Goal: Find specific page/section: Find specific page/section

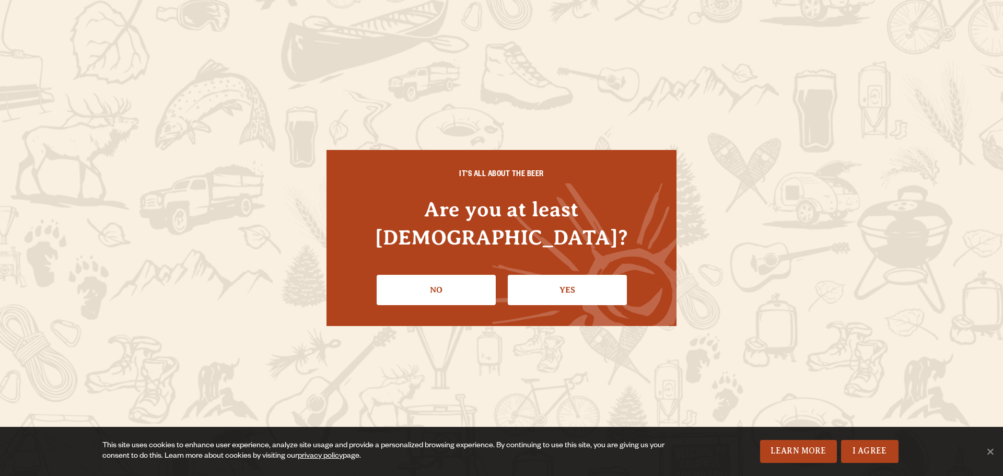
click at [566, 279] on link "Yes" at bounding box center [567, 290] width 119 height 30
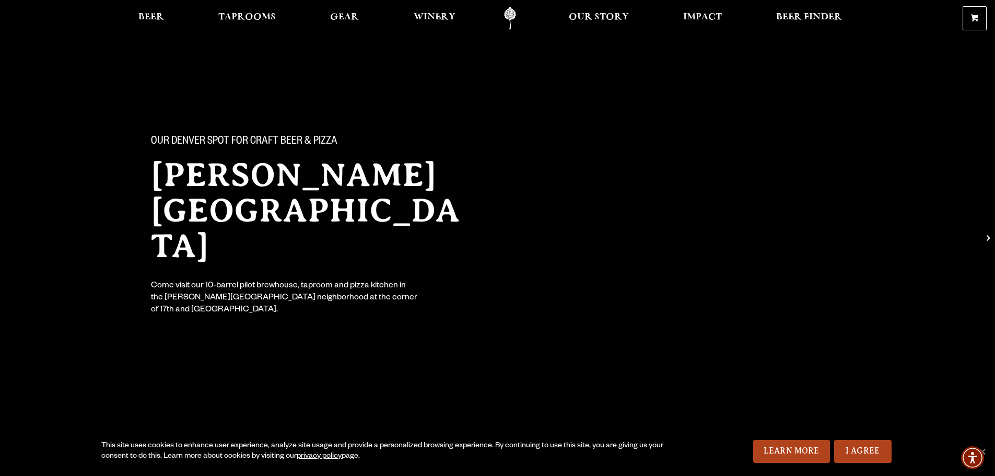
click at [850, 453] on link "I Agree" at bounding box center [863, 451] width 57 height 23
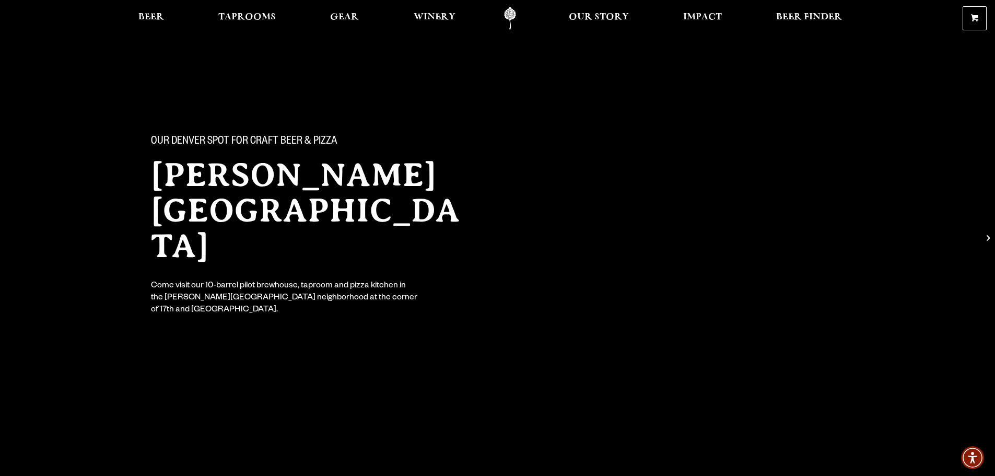
click at [233, 14] on span "Taprooms" at bounding box center [246, 17] width 57 height 8
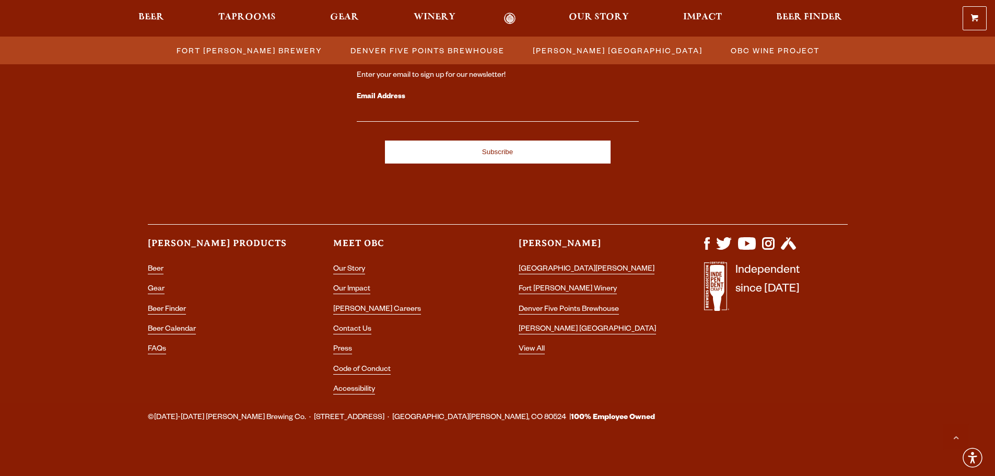
scroll to position [1145, 0]
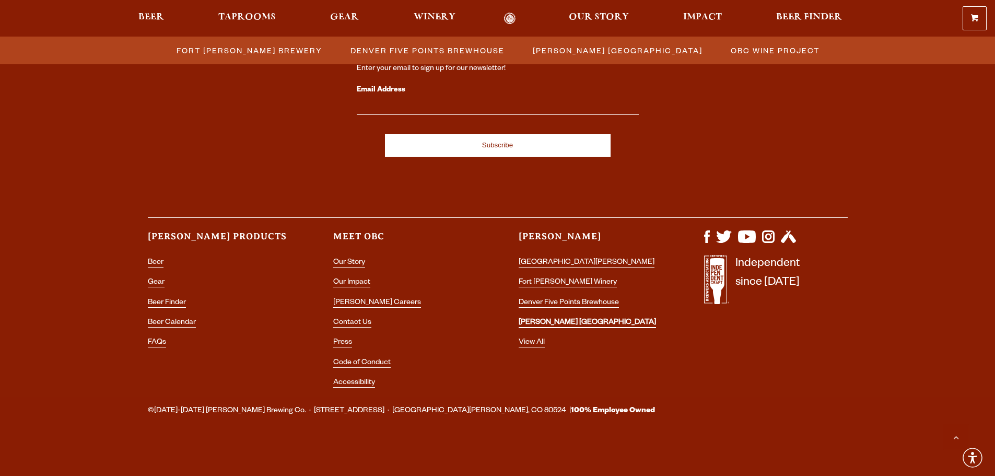
click at [587, 320] on link "[PERSON_NAME] [GEOGRAPHIC_DATA]" at bounding box center [587, 323] width 137 height 9
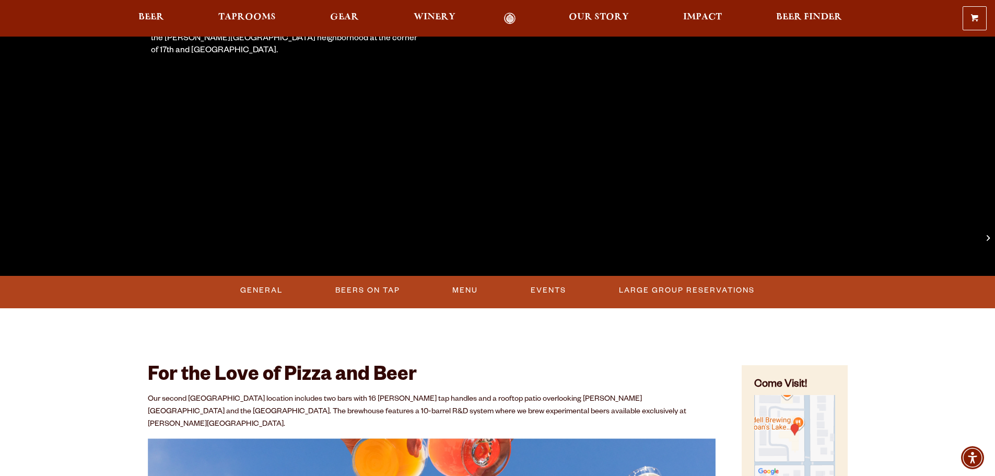
scroll to position [366, 0]
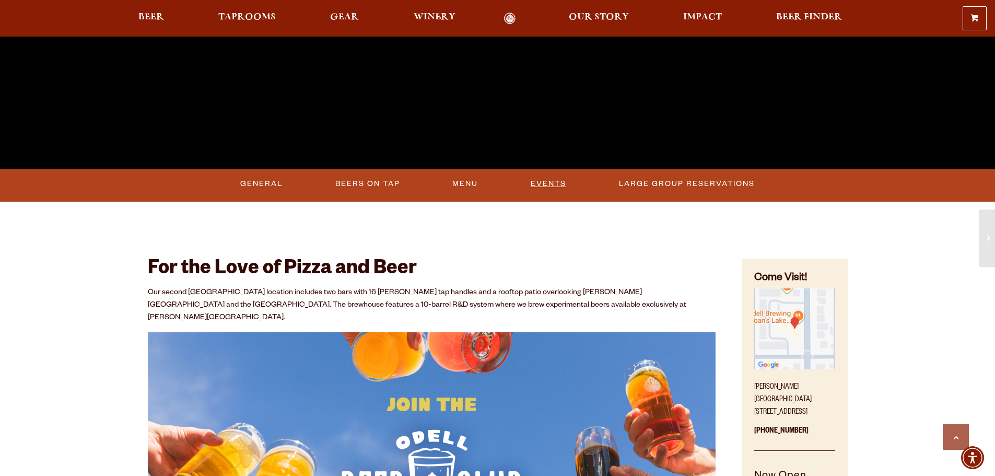
click at [543, 182] on link "Events" at bounding box center [549, 184] width 44 height 24
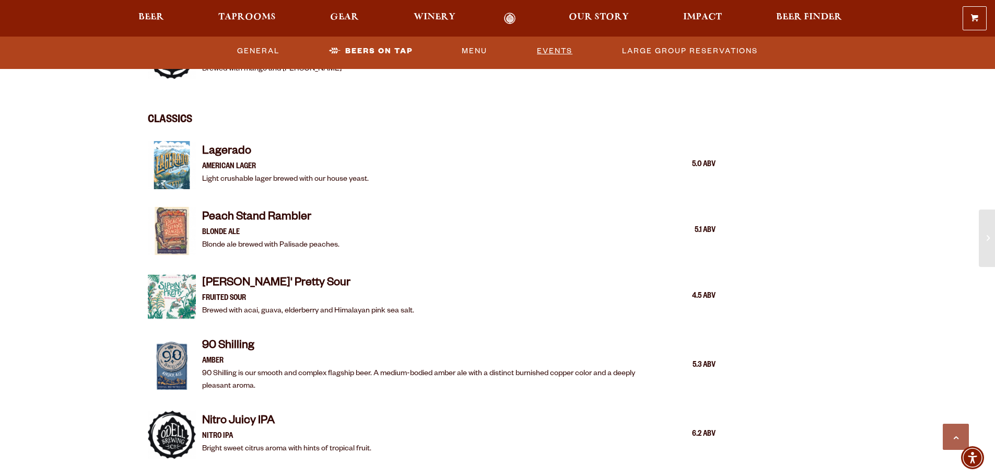
scroll to position [1768, 0]
